Goal: Information Seeking & Learning: Learn about a topic

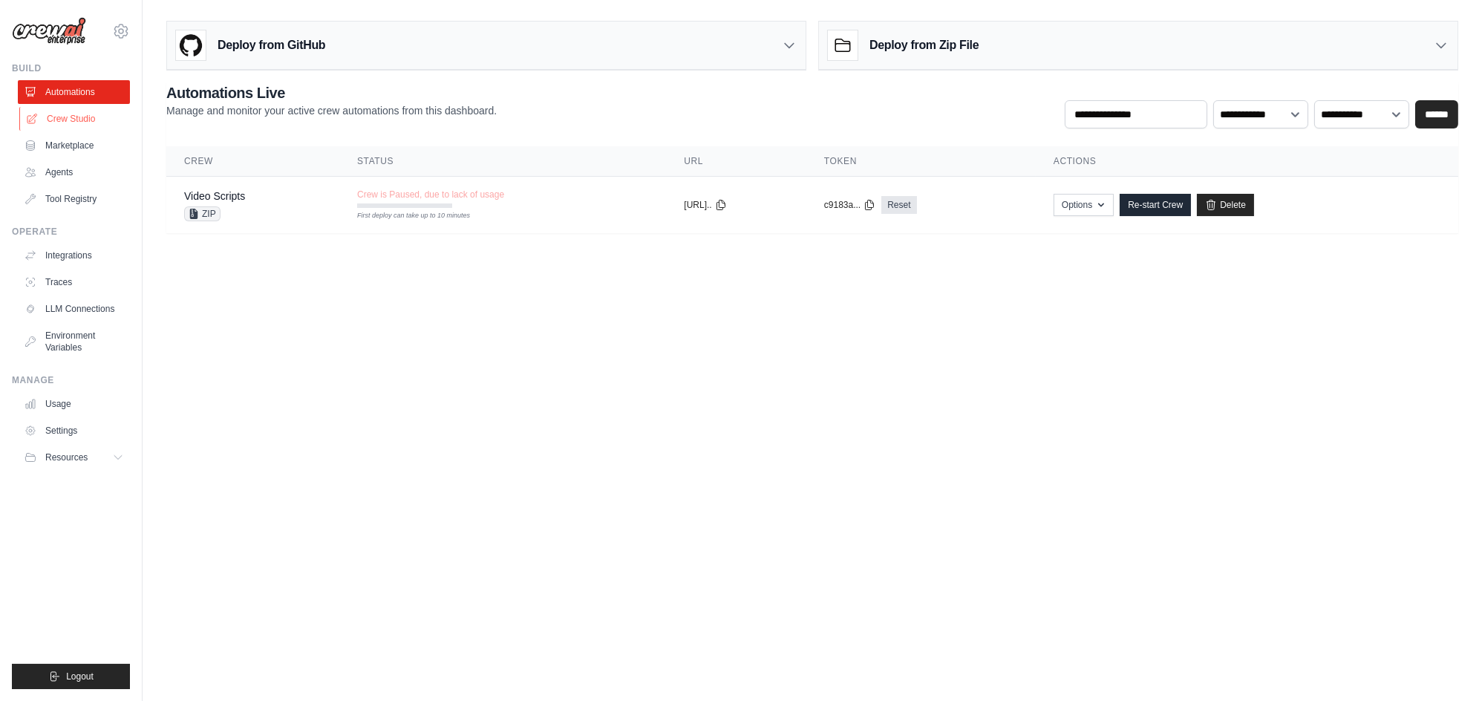
click at [74, 108] on link "Crew Studio" at bounding box center [75, 119] width 112 height 24
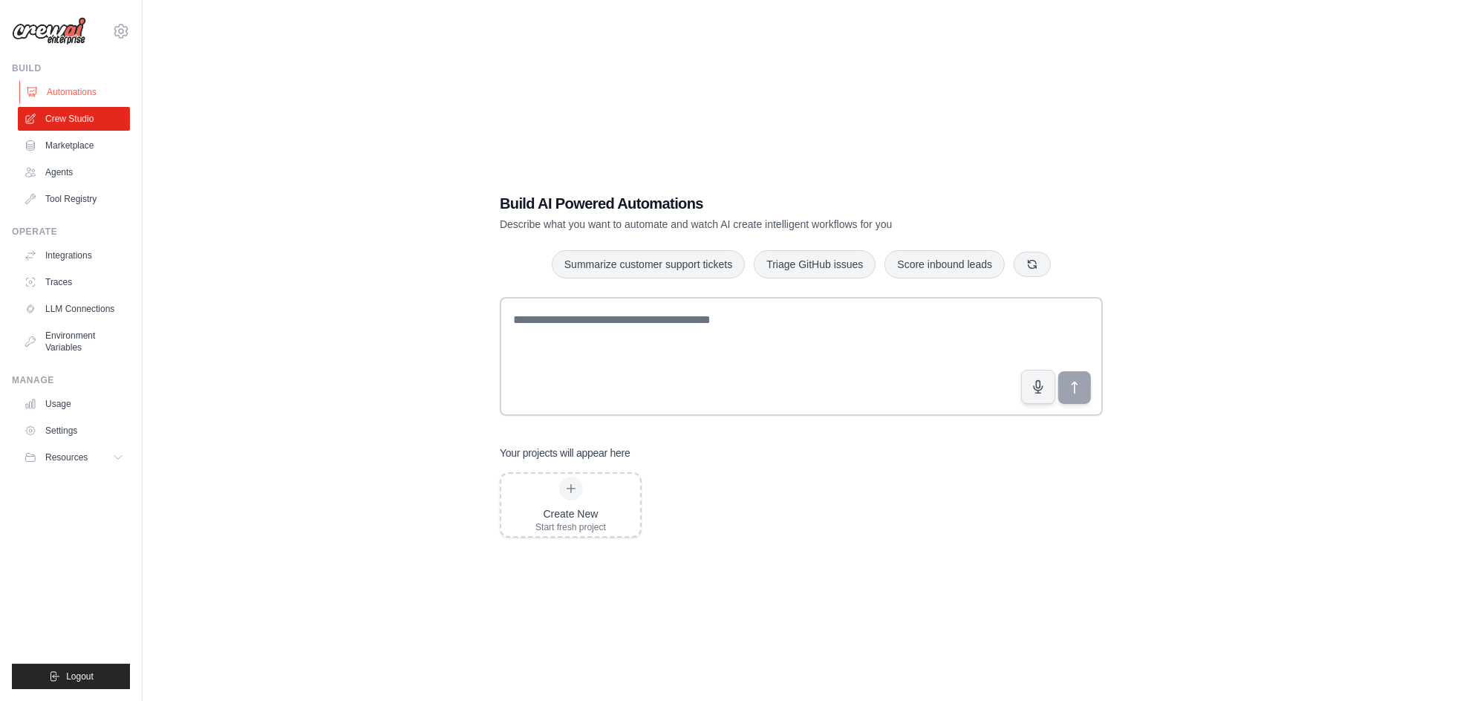
click at [71, 94] on link "Automations" at bounding box center [75, 92] width 112 height 24
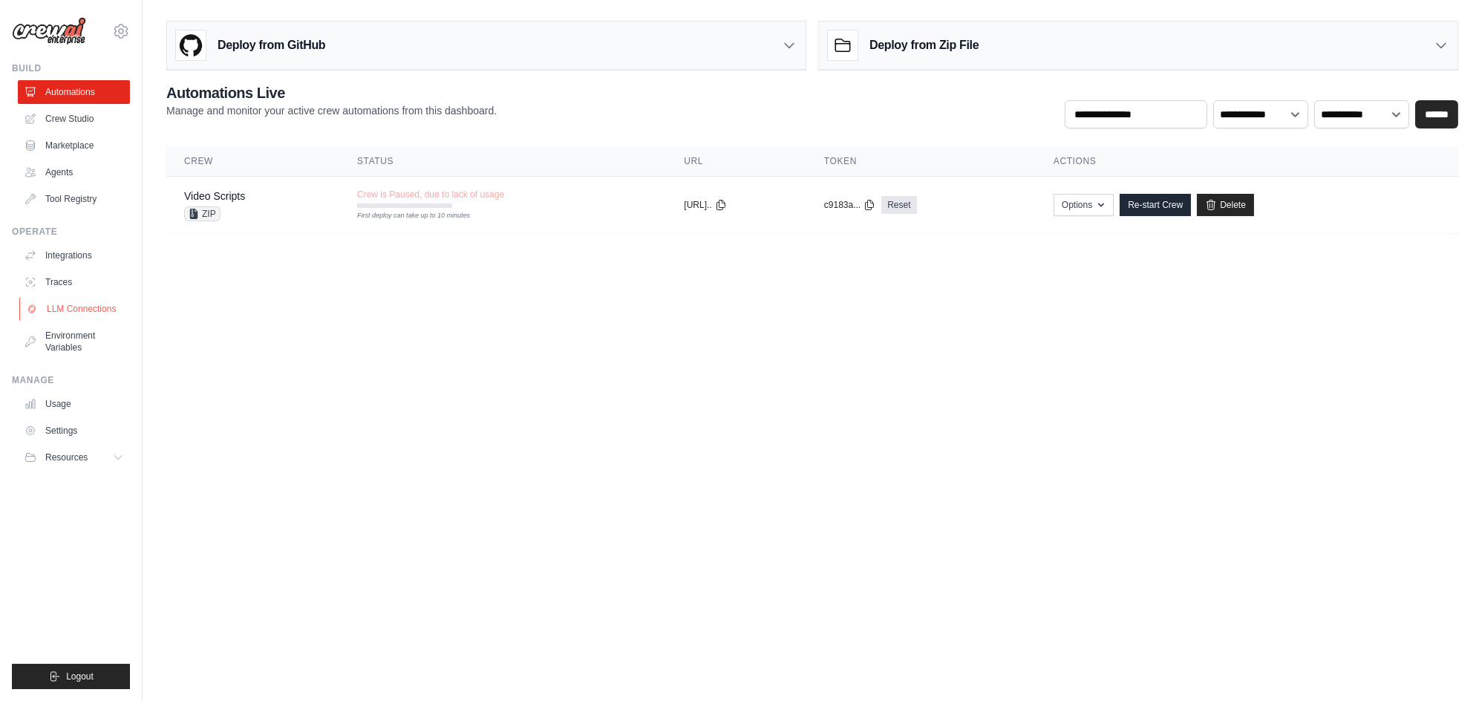
click at [104, 312] on link "LLM Connections" at bounding box center [75, 309] width 112 height 24
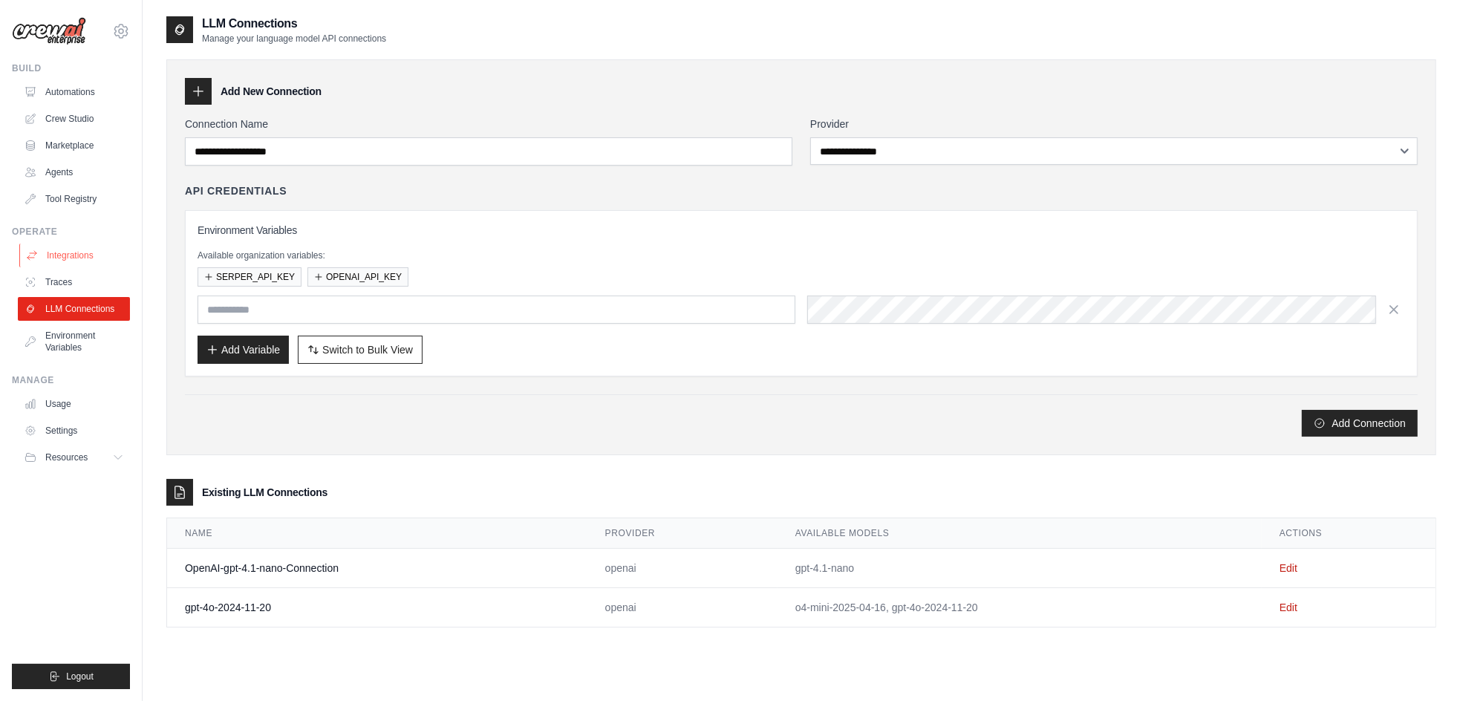
click at [76, 257] on link "Integrations" at bounding box center [75, 256] width 112 height 24
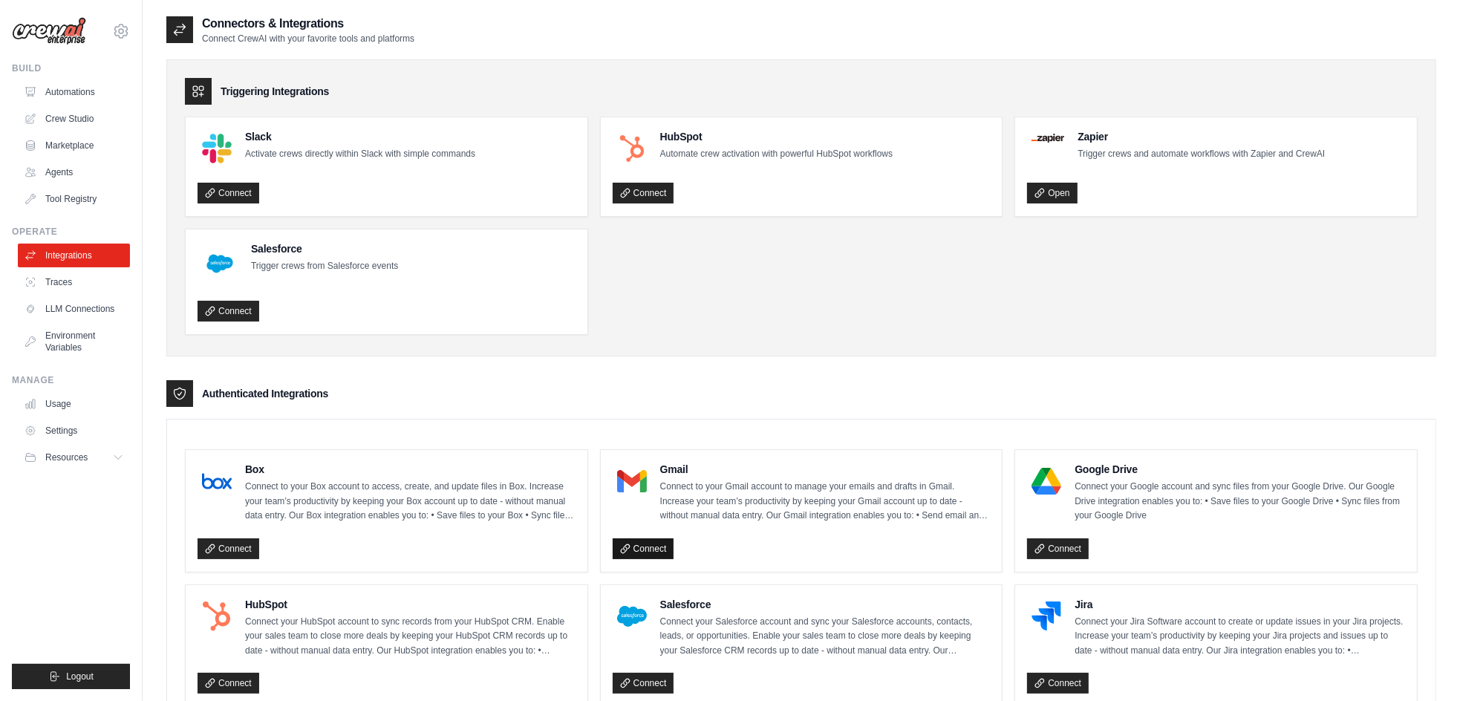
click at [653, 541] on link "Connect" at bounding box center [644, 548] width 62 height 21
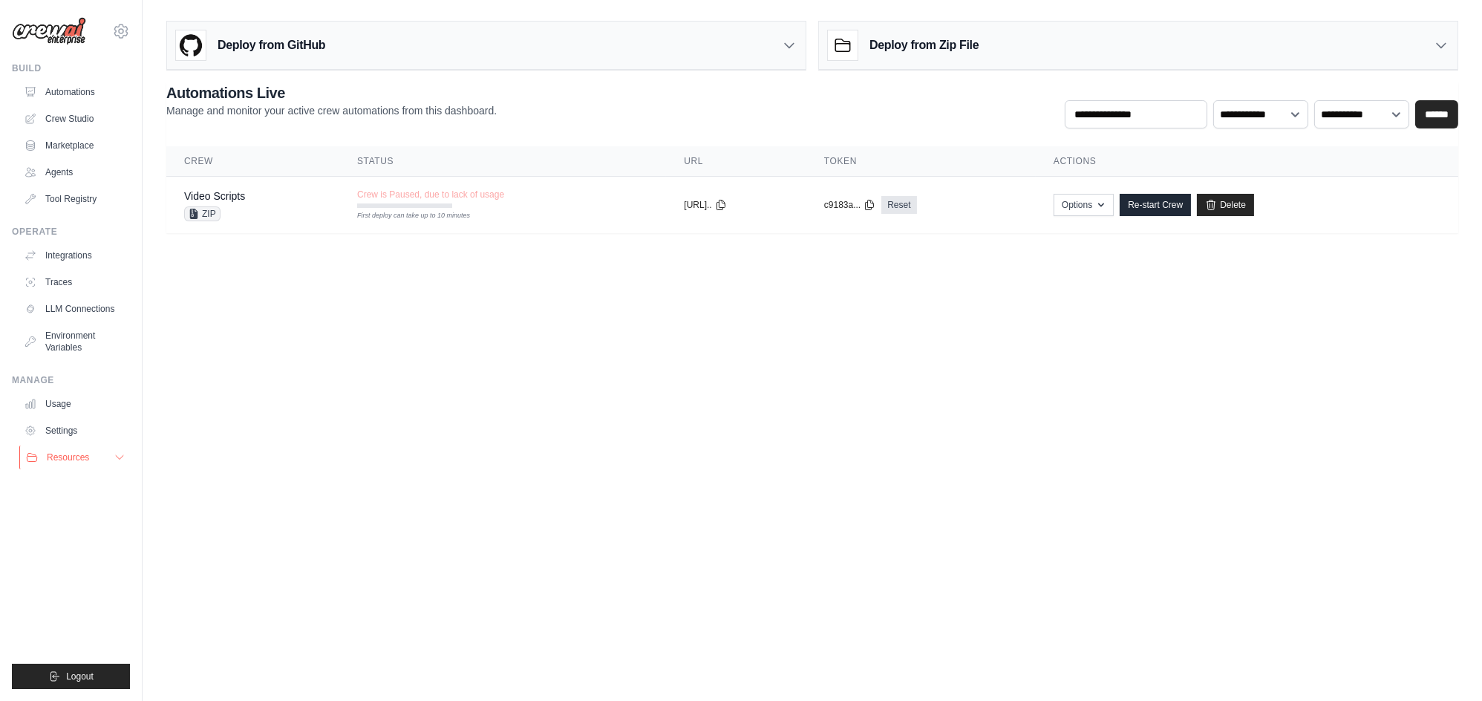
click at [89, 460] on span "Resources" at bounding box center [68, 457] width 42 height 12
click at [83, 473] on link "Documentation" at bounding box center [79, 482] width 103 height 21
click at [422, 287] on body "[EMAIL_ADDRESS][DOMAIN_NAME] Settings Build Automations Crew Studio" at bounding box center [741, 350] width 1482 height 701
